Goal: Task Accomplishment & Management: Complete application form

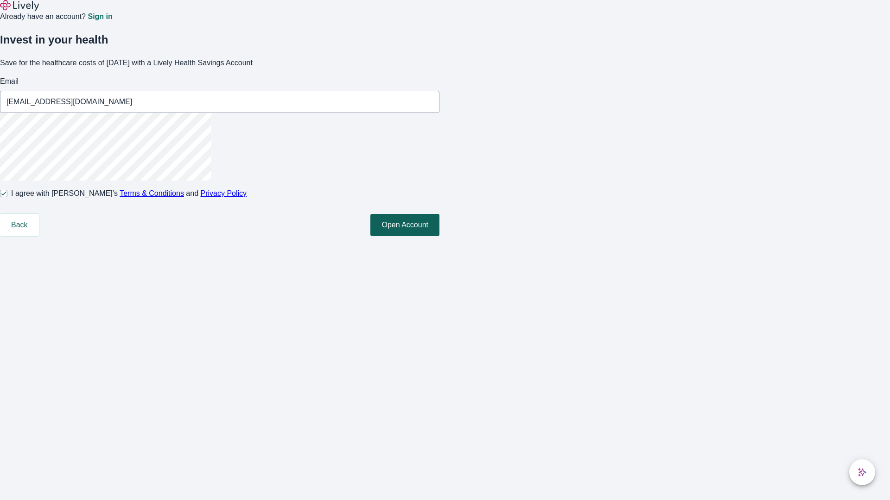
click at [439, 236] on button "Open Account" at bounding box center [404, 225] width 69 height 22
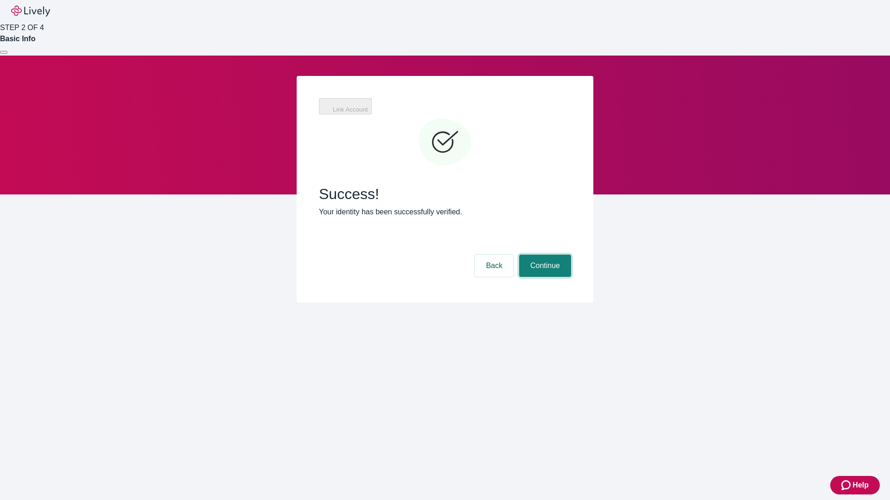
click at [544, 255] on button "Continue" at bounding box center [545, 266] width 52 height 22
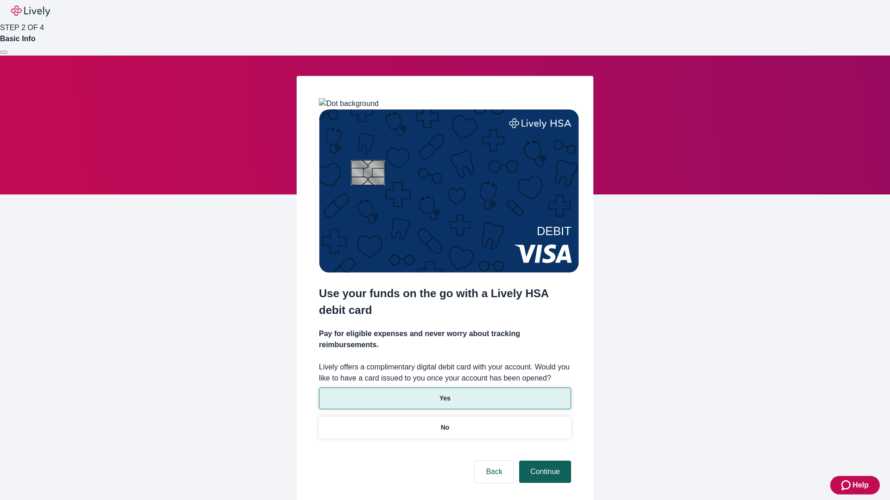
click at [444, 394] on p "Yes" at bounding box center [444, 399] width 11 height 10
click at [544, 461] on button "Continue" at bounding box center [545, 472] width 52 height 22
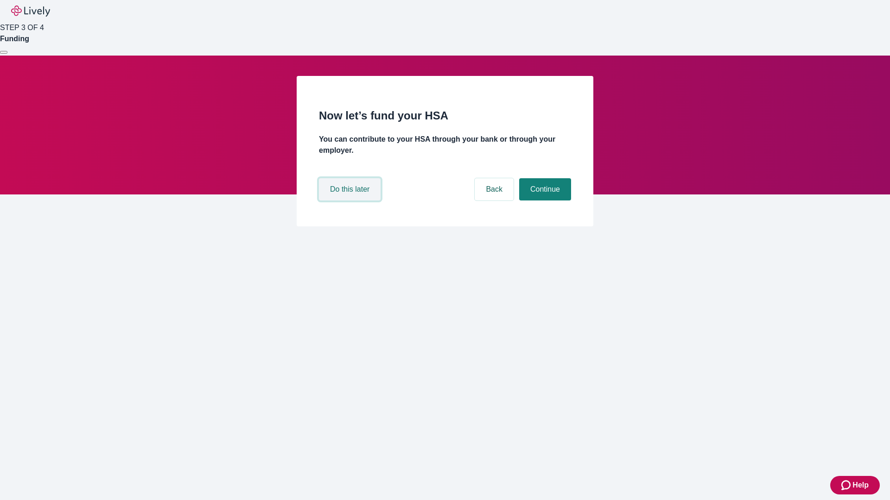
click at [351, 201] on button "Do this later" at bounding box center [350, 189] width 62 height 22
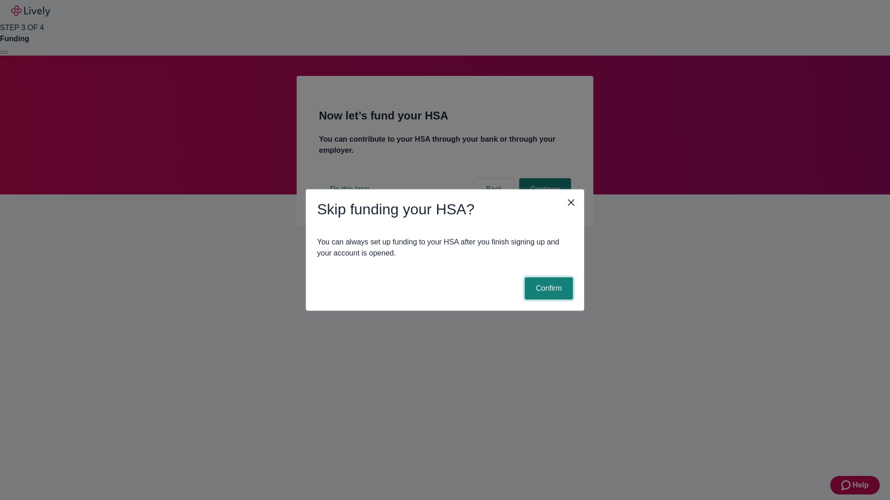
click at [547, 289] on button "Confirm" at bounding box center [549, 289] width 48 height 22
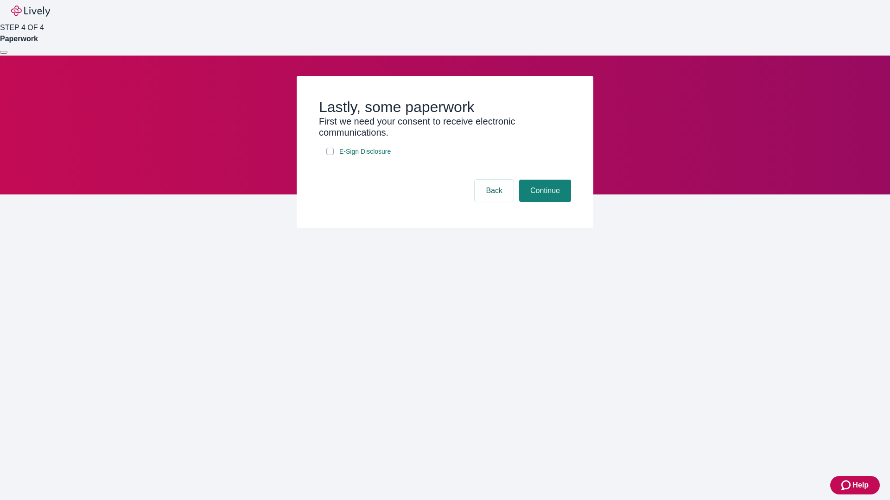
click at [330, 155] on input "E-Sign Disclosure" at bounding box center [329, 151] width 7 height 7
checkbox input "true"
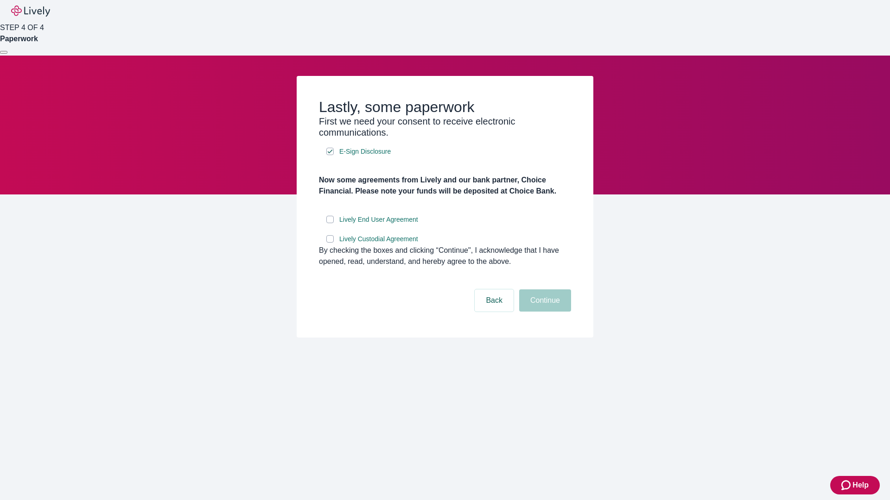
click at [330, 223] on input "Lively End User Agreement" at bounding box center [329, 219] width 7 height 7
checkbox input "true"
click at [330, 243] on input "Lively Custodial Agreement" at bounding box center [329, 238] width 7 height 7
checkbox input "true"
click at [544, 312] on button "Continue" at bounding box center [545, 301] width 52 height 22
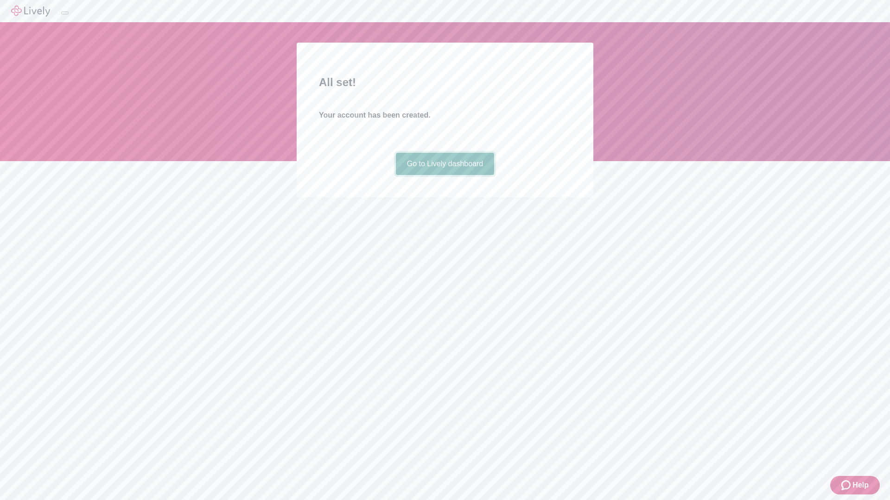
click at [444, 175] on link "Go to Lively dashboard" at bounding box center [445, 164] width 99 height 22
